Goal: Information Seeking & Learning: Learn about a topic

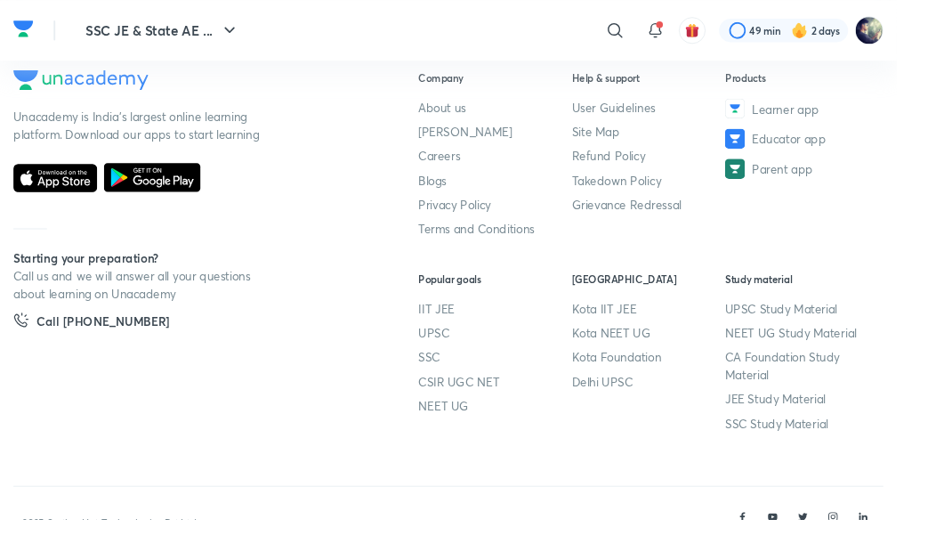
scroll to position [1012, 0]
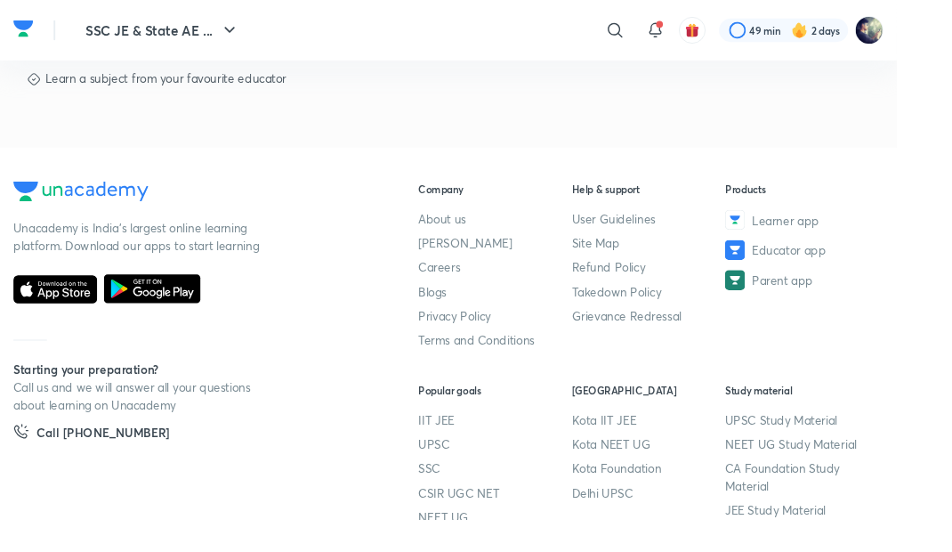
scroll to position [918, 0]
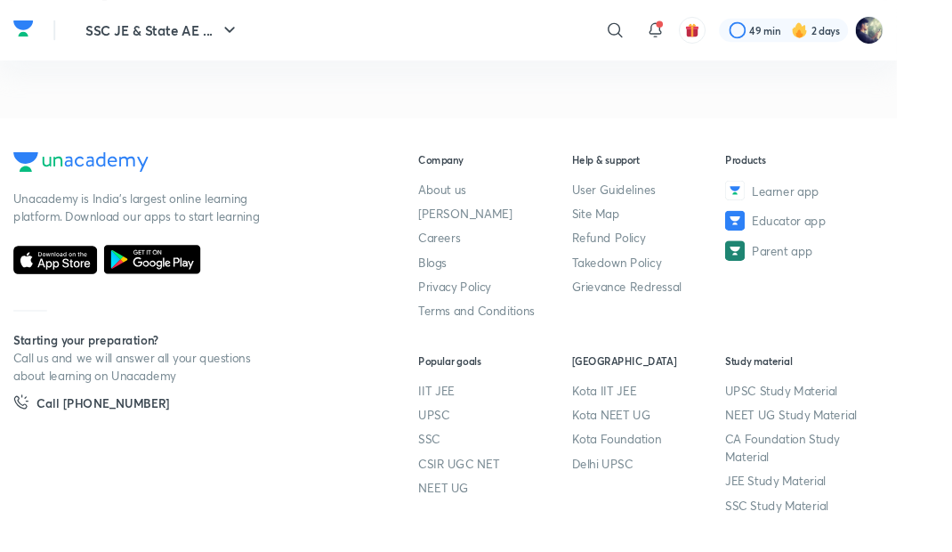
click at [307, 551] on footer "Unacademy is India’s largest online learning platform. Download our apps to sta…" at bounding box center [476, 410] width 952 height 570
